Goal: Task Accomplishment & Management: Manage account settings

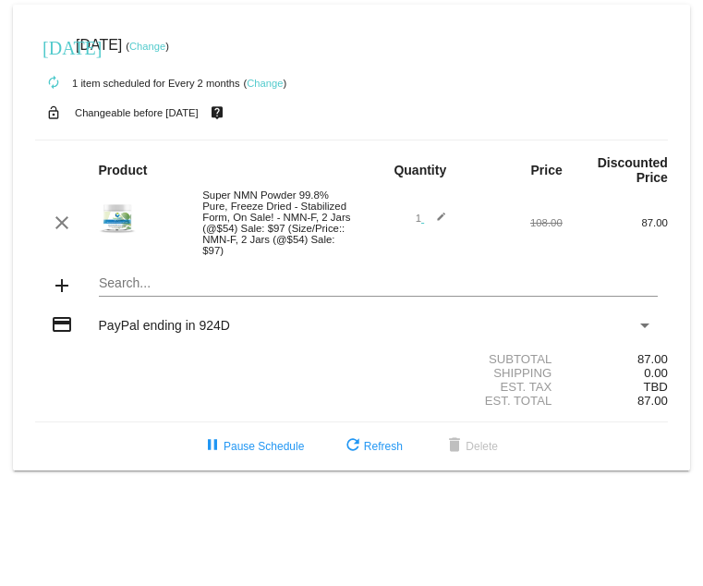
click at [257, 83] on link "Change" at bounding box center [265, 83] width 36 height 11
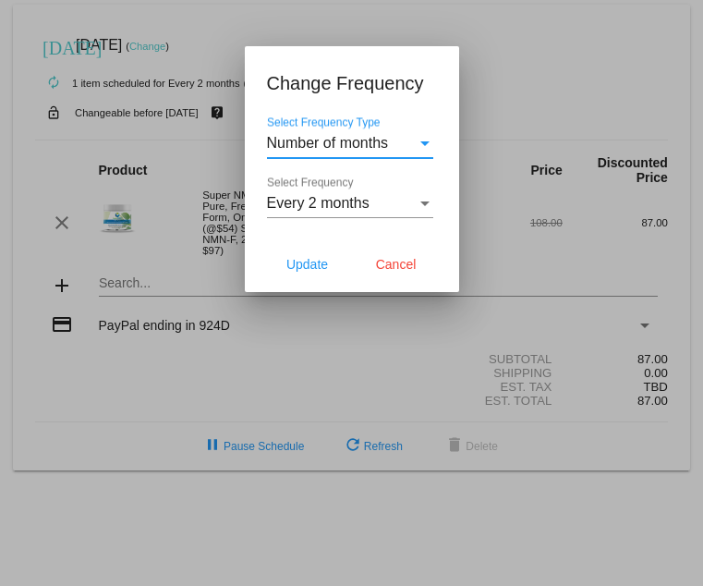
click at [425, 145] on div "Select Frequency Type" at bounding box center [424, 143] width 9 height 5
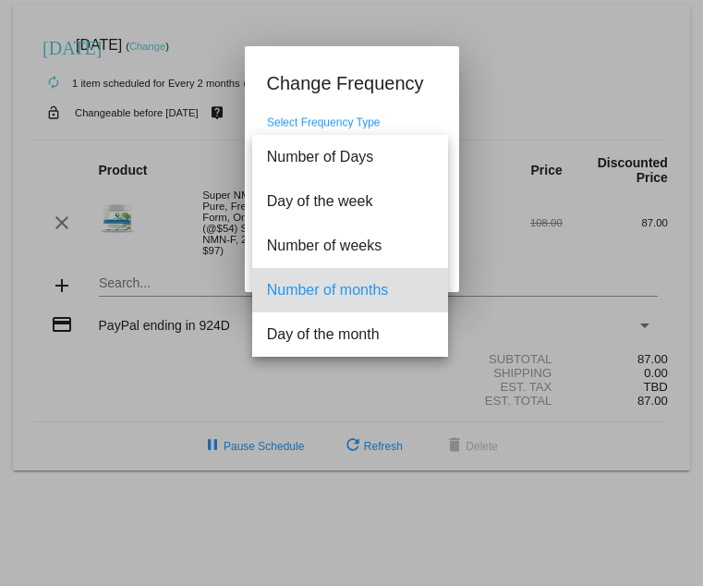
click at [527, 80] on div at bounding box center [351, 293] width 703 height 586
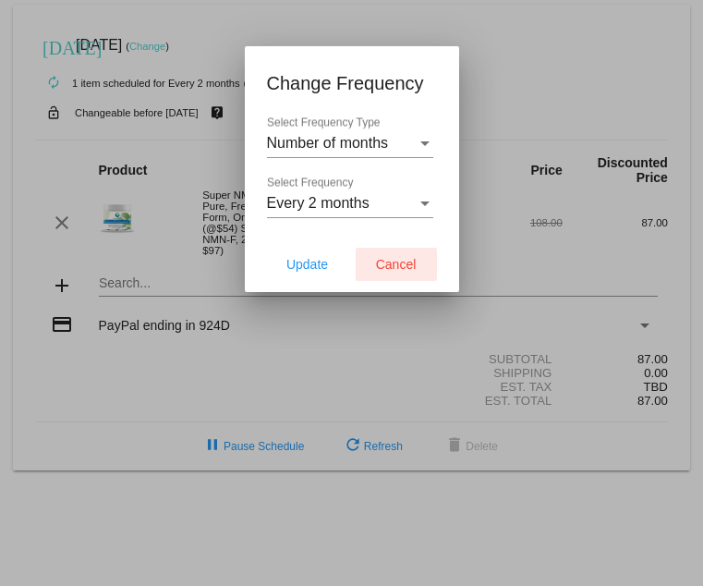
click at [381, 263] on span "Cancel" at bounding box center [396, 264] width 41 height 15
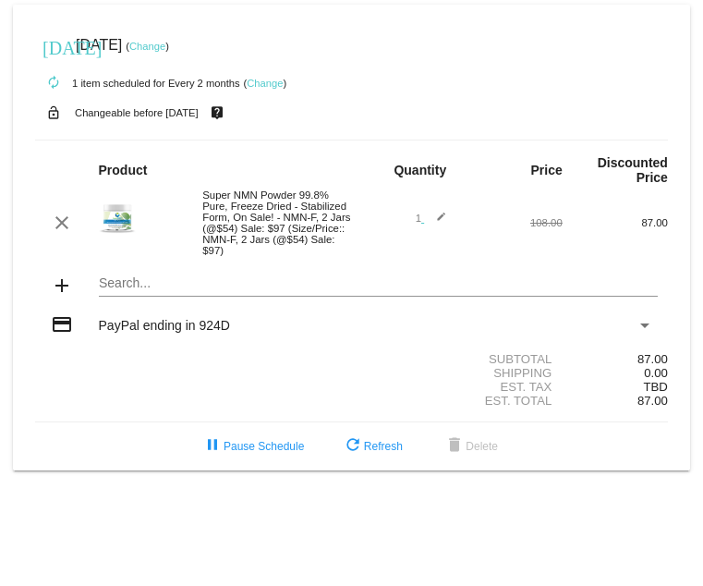
click at [133, 138] on mat-card "[DATE] [DATE] ( Change ) autorenew 1 item scheduled for Every 2 months ( Change…" at bounding box center [351, 238] width 677 height 466
click at [165, 45] on link "Change" at bounding box center [147, 46] width 36 height 11
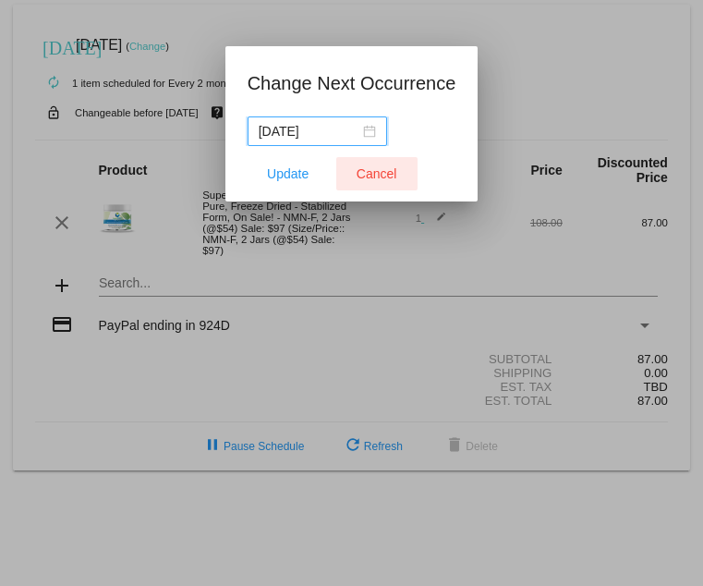
click at [381, 176] on span "Cancel" at bounding box center [377, 173] width 41 height 15
